Goal: Find contact information: Find contact information

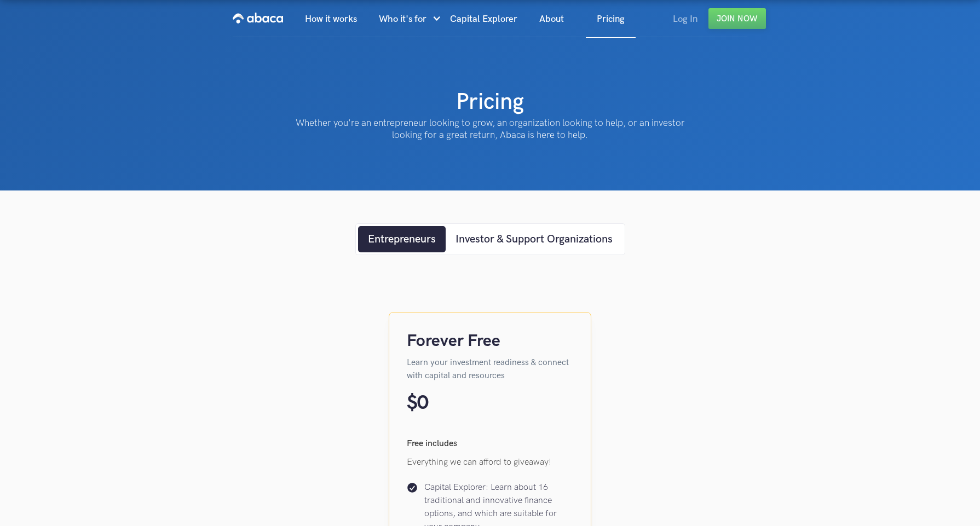
click at [686, 22] on link "Log In" at bounding box center [685, 19] width 47 height 37
click at [265, 22] on img "home" at bounding box center [258, 18] width 50 height 18
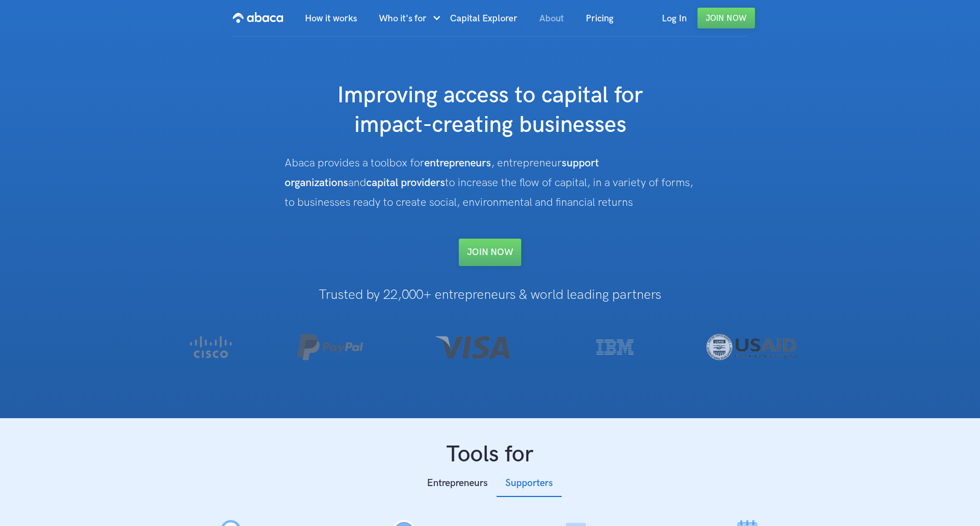
click at [552, 17] on link "About" at bounding box center [552, 18] width 47 height 37
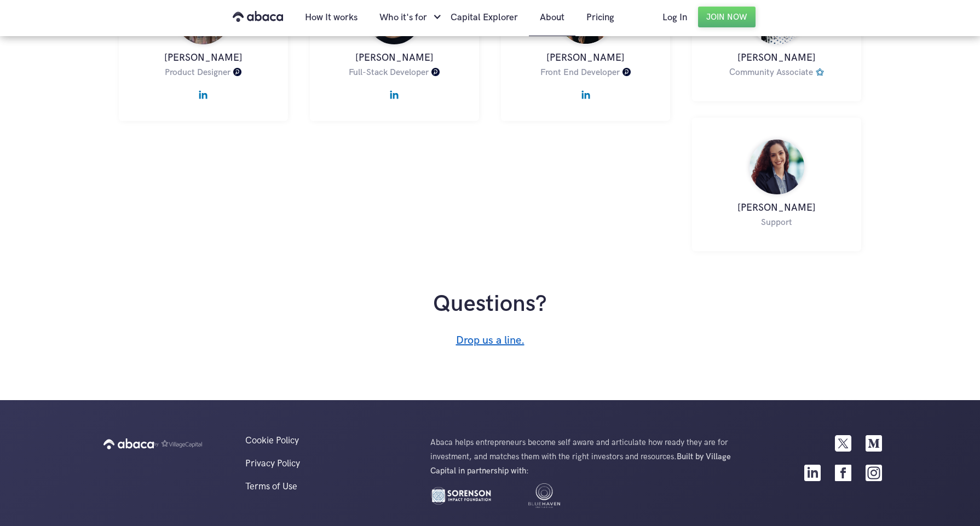
scroll to position [791, 0]
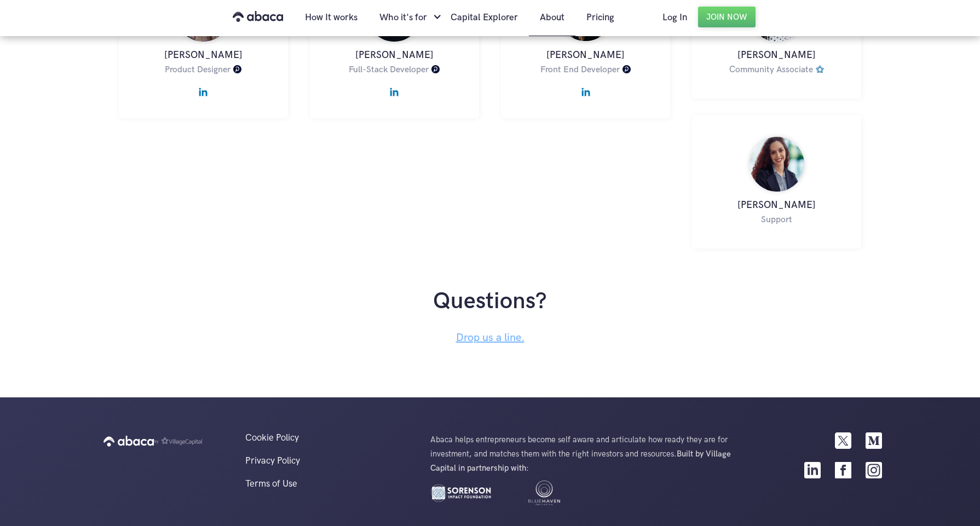
click at [507, 331] on link "Drop us a line." at bounding box center [490, 337] width 68 height 13
